Goal: Information Seeking & Learning: Learn about a topic

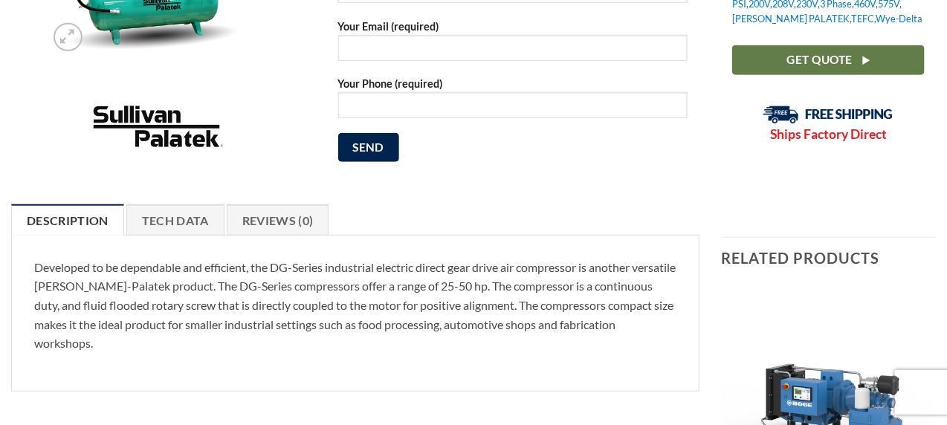
scroll to position [441, 0]
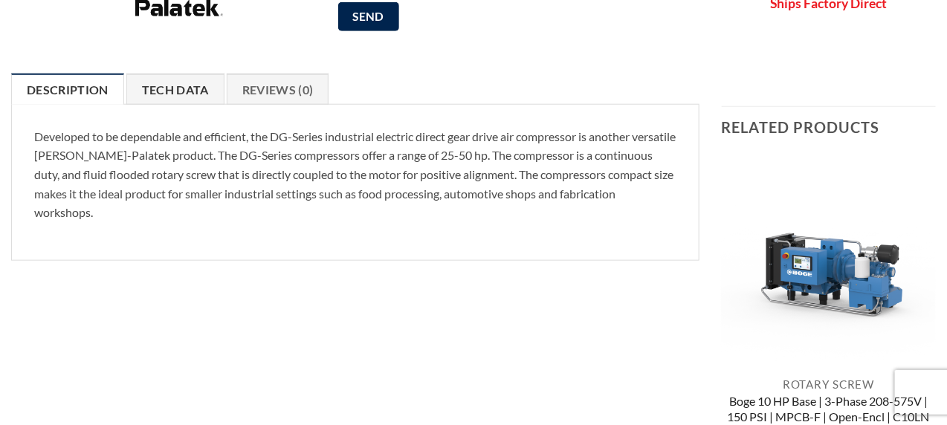
click at [180, 83] on link "Tech Data" at bounding box center [175, 89] width 98 height 31
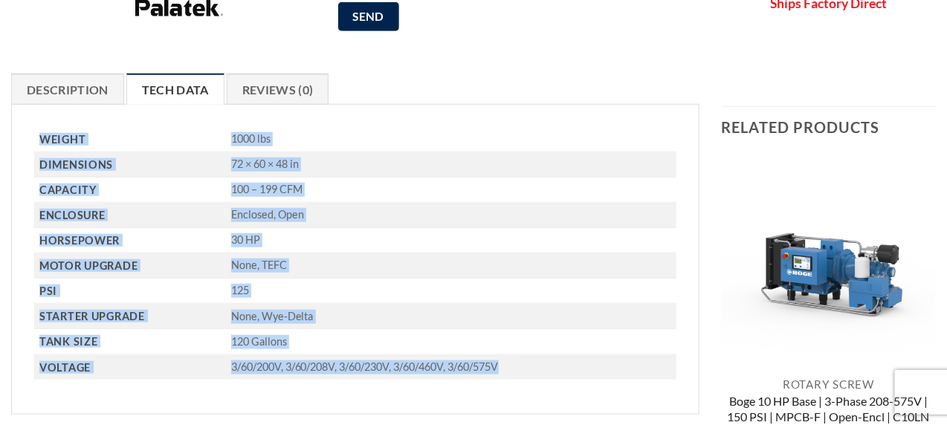
drag, startPoint x: 37, startPoint y: 135, endPoint x: 534, endPoint y: 359, distance: 545.0
click at [534, 359] on tbody "Weight 1000 lbs Dimensions 72 × 60 × 48 in Capacity 100 – 199 CFM Enclosure Enc…" at bounding box center [355, 253] width 642 height 253
copy tbody "Weight 1000 lbs Dimensions 72 × 60 × 48 in Capacity 100 – 199 CFM Enclosure Enc…"
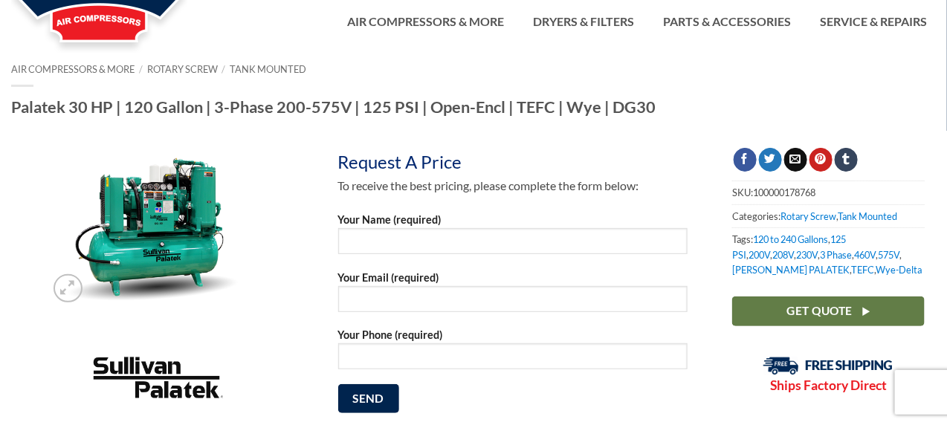
scroll to position [29, 0]
